Goal: Information Seeking & Learning: Learn about a topic

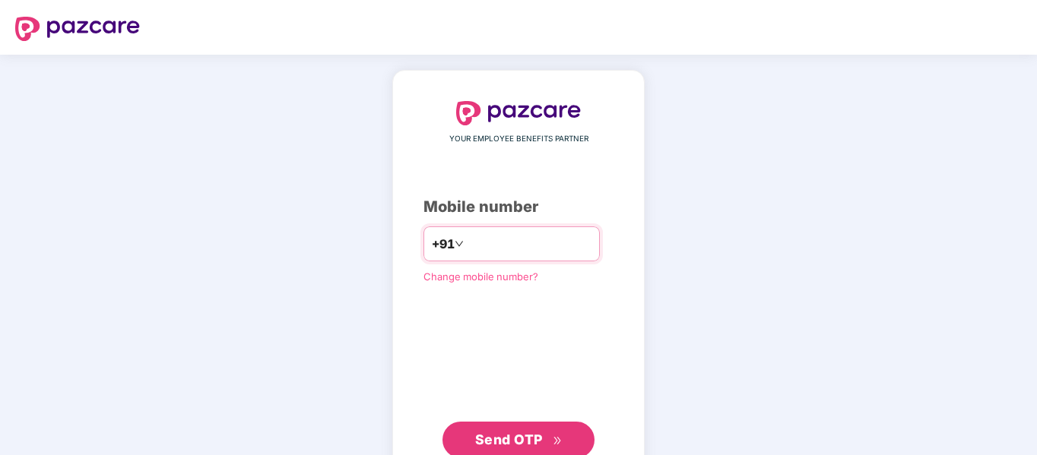
click at [505, 249] on input "number" at bounding box center [529, 244] width 125 height 24
type input "**********"
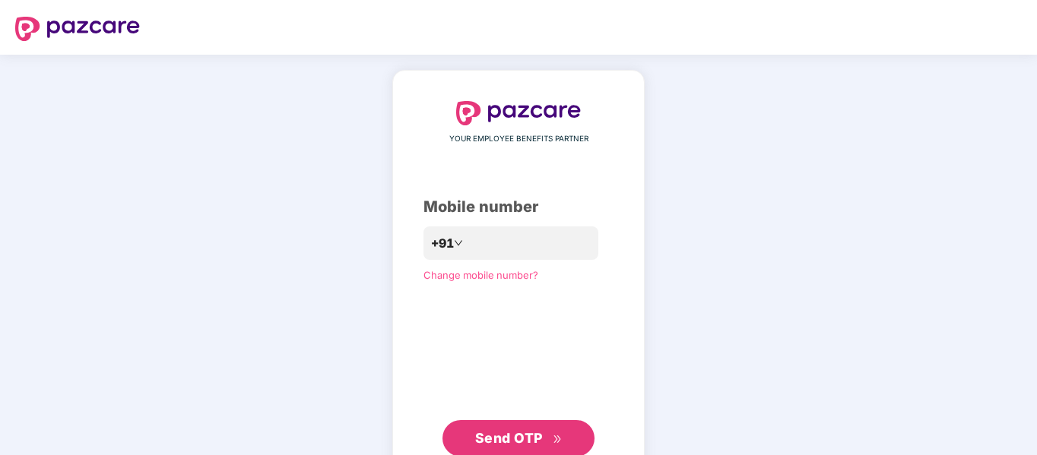
click at [509, 420] on div "**********" at bounding box center [518, 279] width 190 height 356
click at [522, 435] on span "Send OTP" at bounding box center [509, 438] width 68 height 16
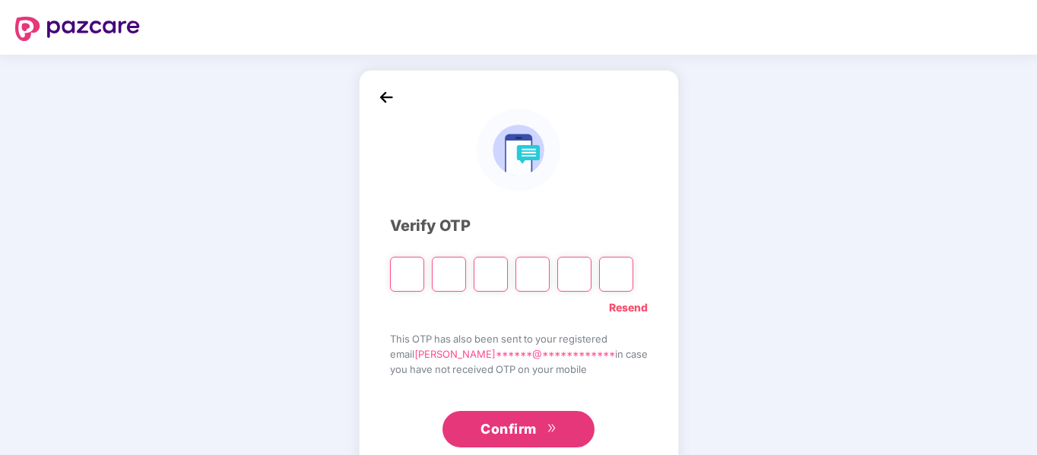
type input "*"
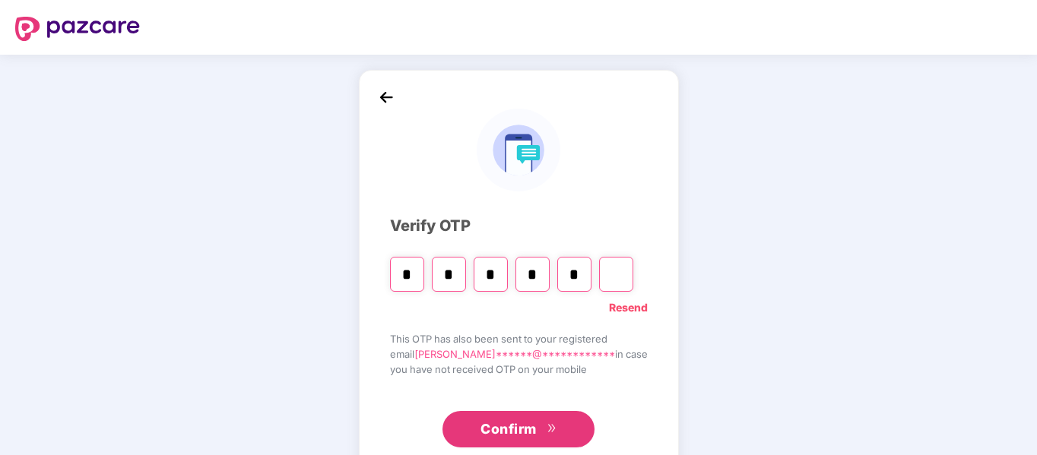
type input "*"
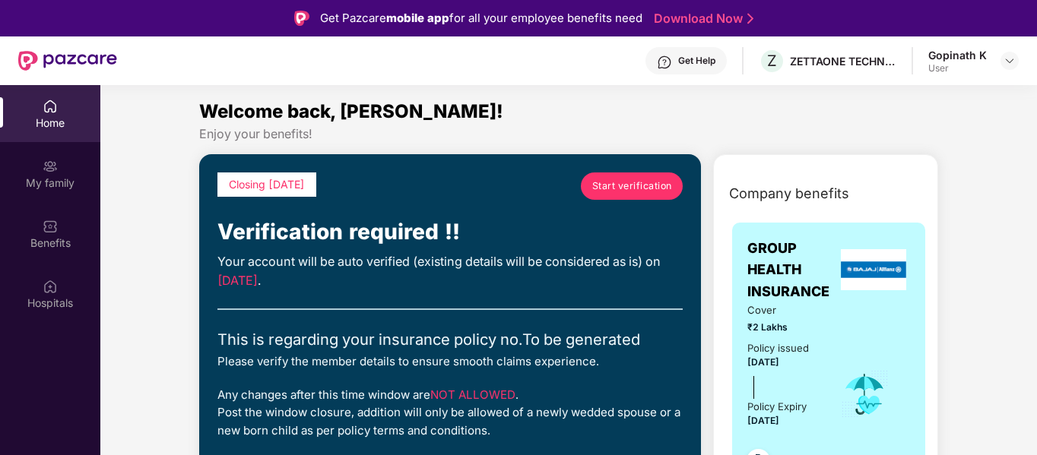
click at [638, 185] on span "Start verification" at bounding box center [632, 186] width 80 height 14
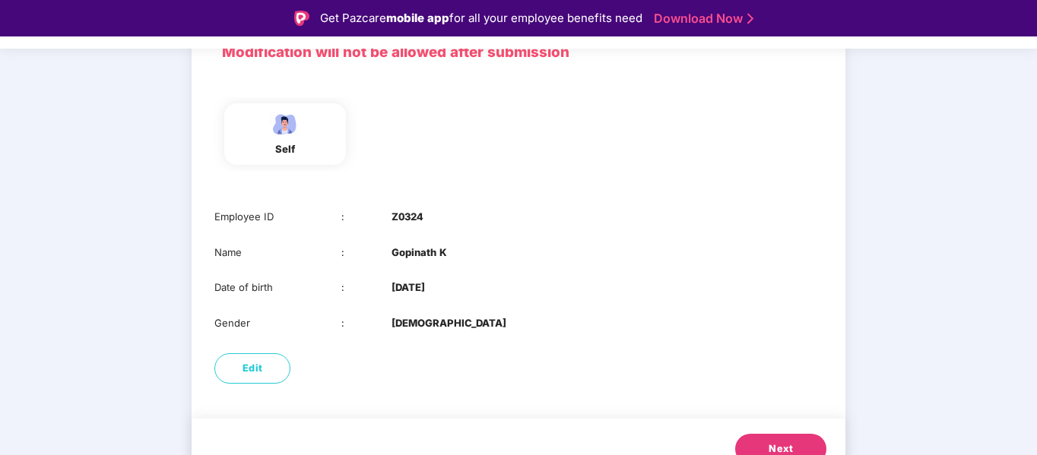
scroll to position [146, 0]
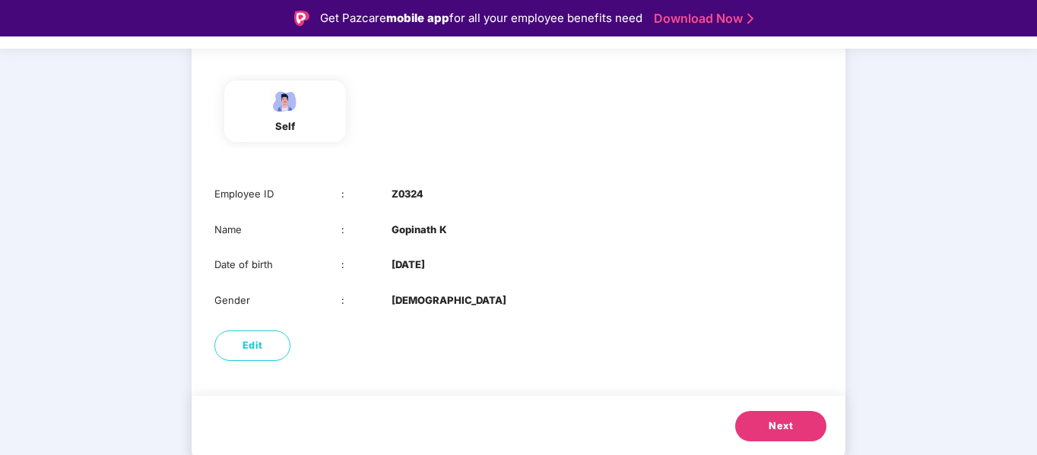
click at [779, 419] on span "Next" at bounding box center [781, 426] width 24 height 15
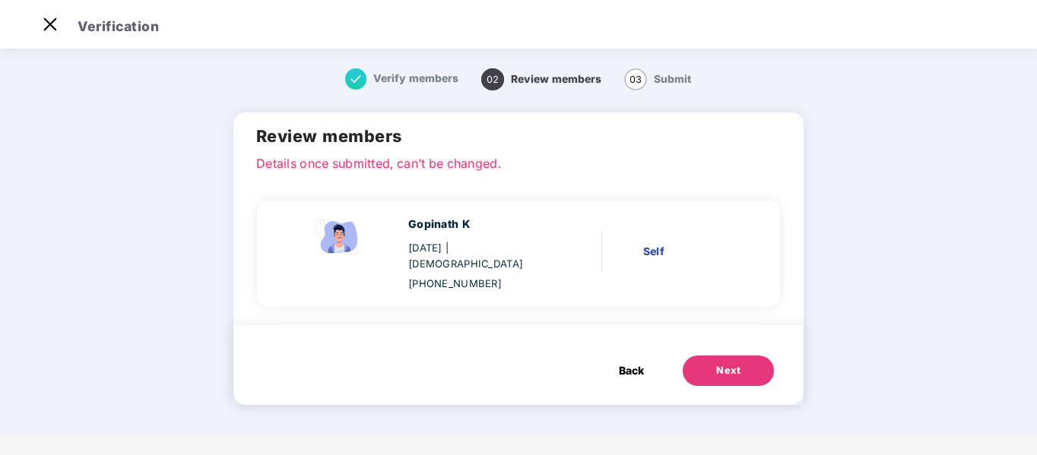
click at [730, 356] on button "Next" at bounding box center [728, 371] width 91 height 30
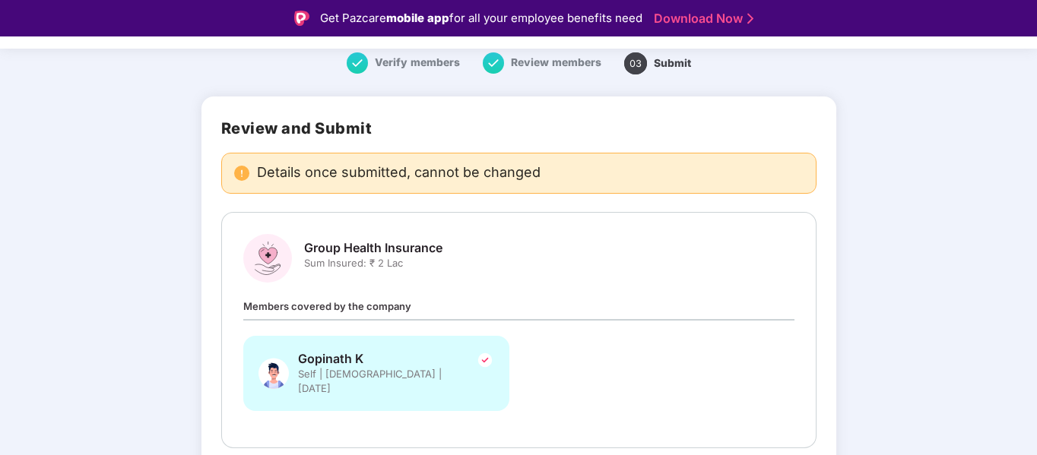
scroll to position [116, 0]
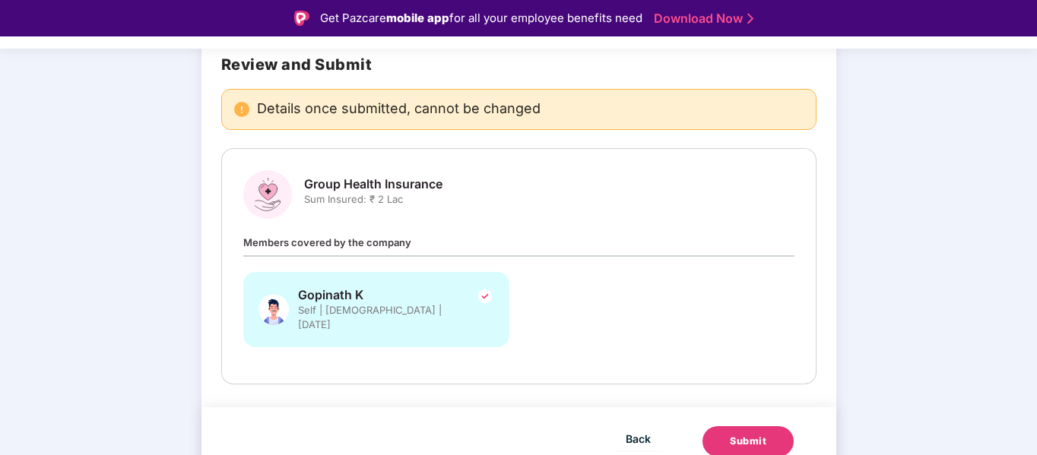
click at [755, 434] on div "Submit" at bounding box center [748, 441] width 36 height 15
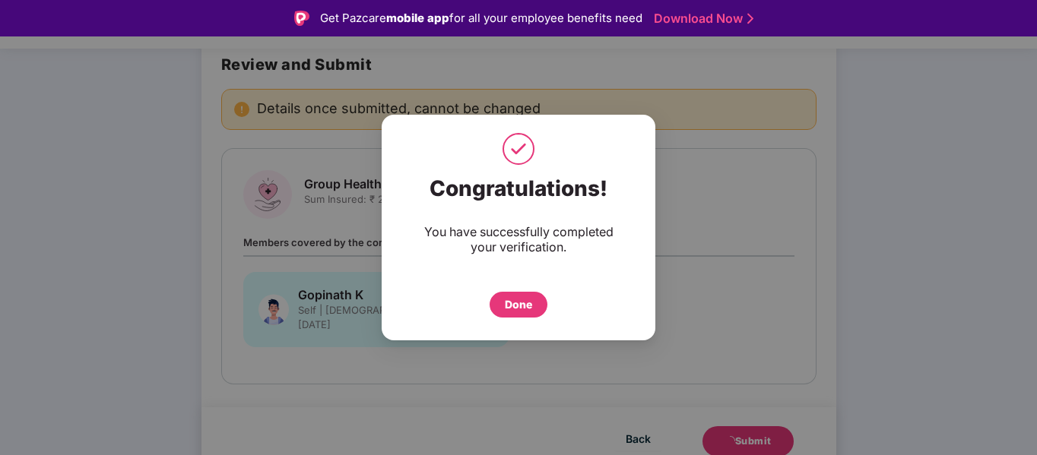
click at [511, 299] on div "Done" at bounding box center [518, 304] width 27 height 17
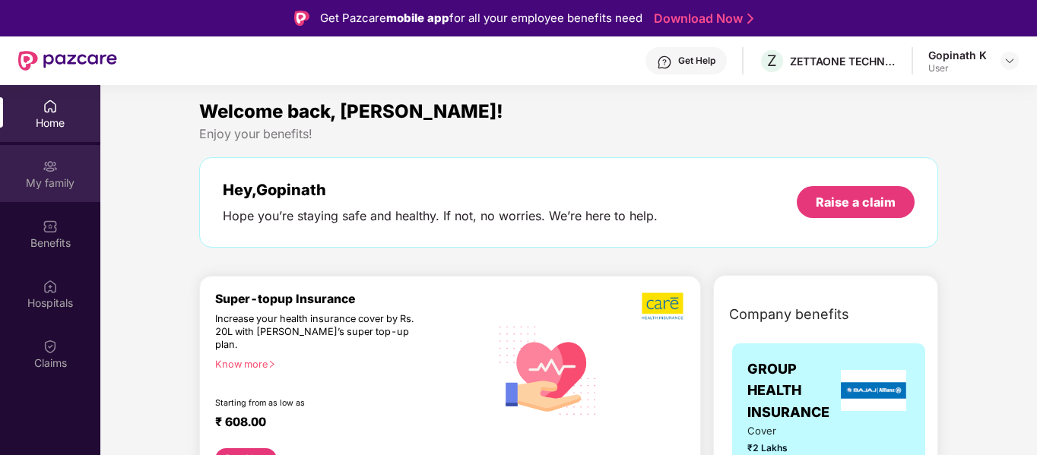
click at [36, 179] on div "My family" at bounding box center [50, 183] width 100 height 15
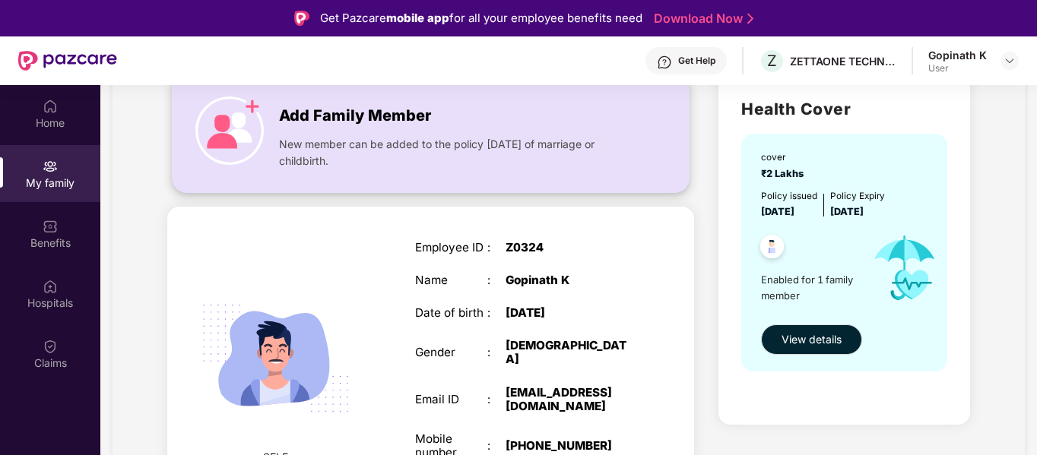
scroll to position [92, 0]
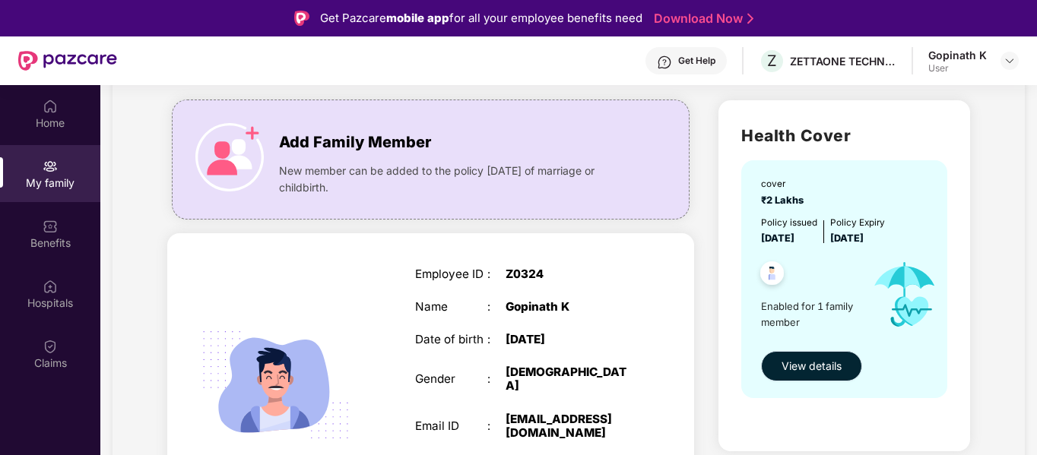
click at [831, 359] on span "View details" at bounding box center [812, 366] width 60 height 17
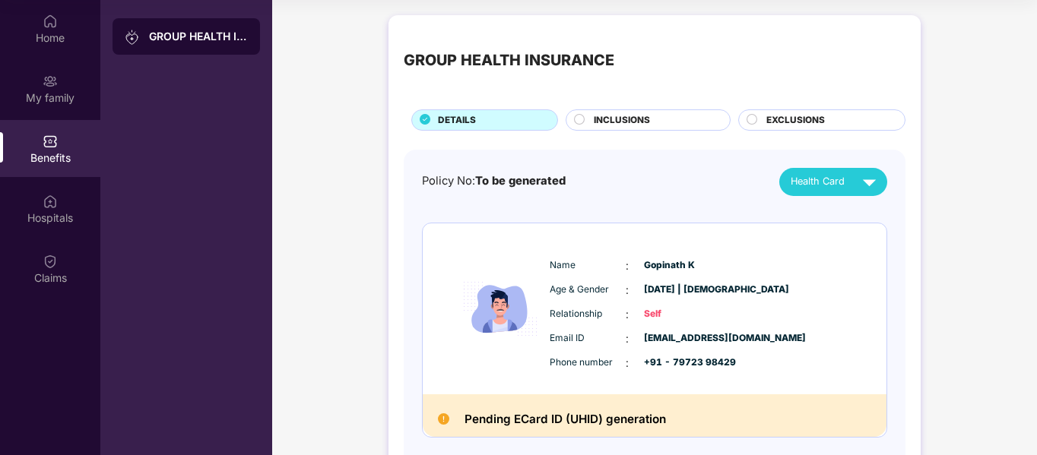
click at [661, 120] on div "INCLUSIONS" at bounding box center [654, 121] width 136 height 17
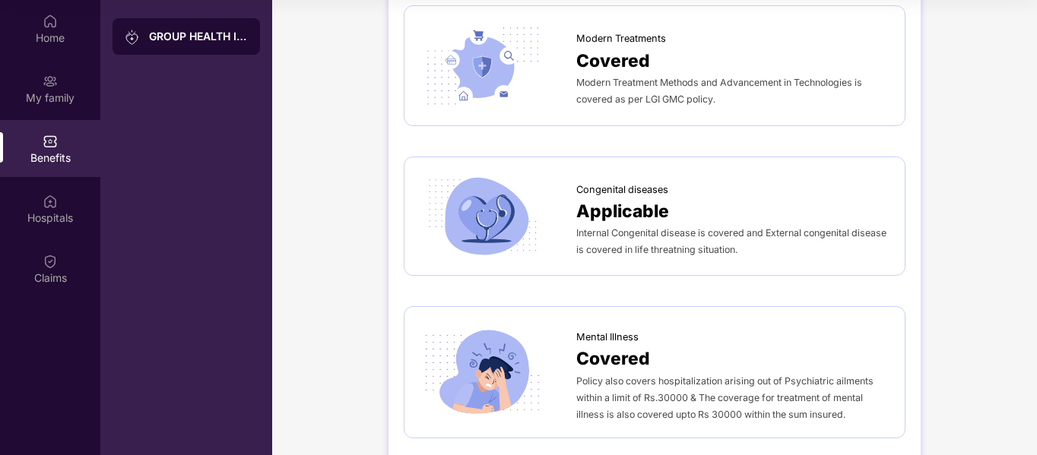
scroll to position [2830, 0]
